Goal: Navigation & Orientation: Find specific page/section

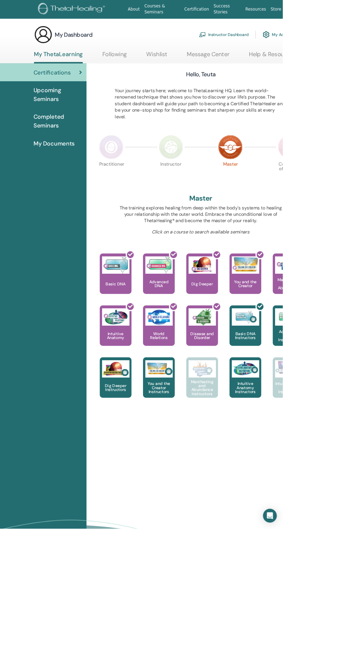
click at [74, 84] on span "Certifications" at bounding box center [64, 88] width 46 height 11
click at [76, 66] on link "My ThetaLearning" at bounding box center [72, 70] width 60 height 16
